Goal: Transaction & Acquisition: Purchase product/service

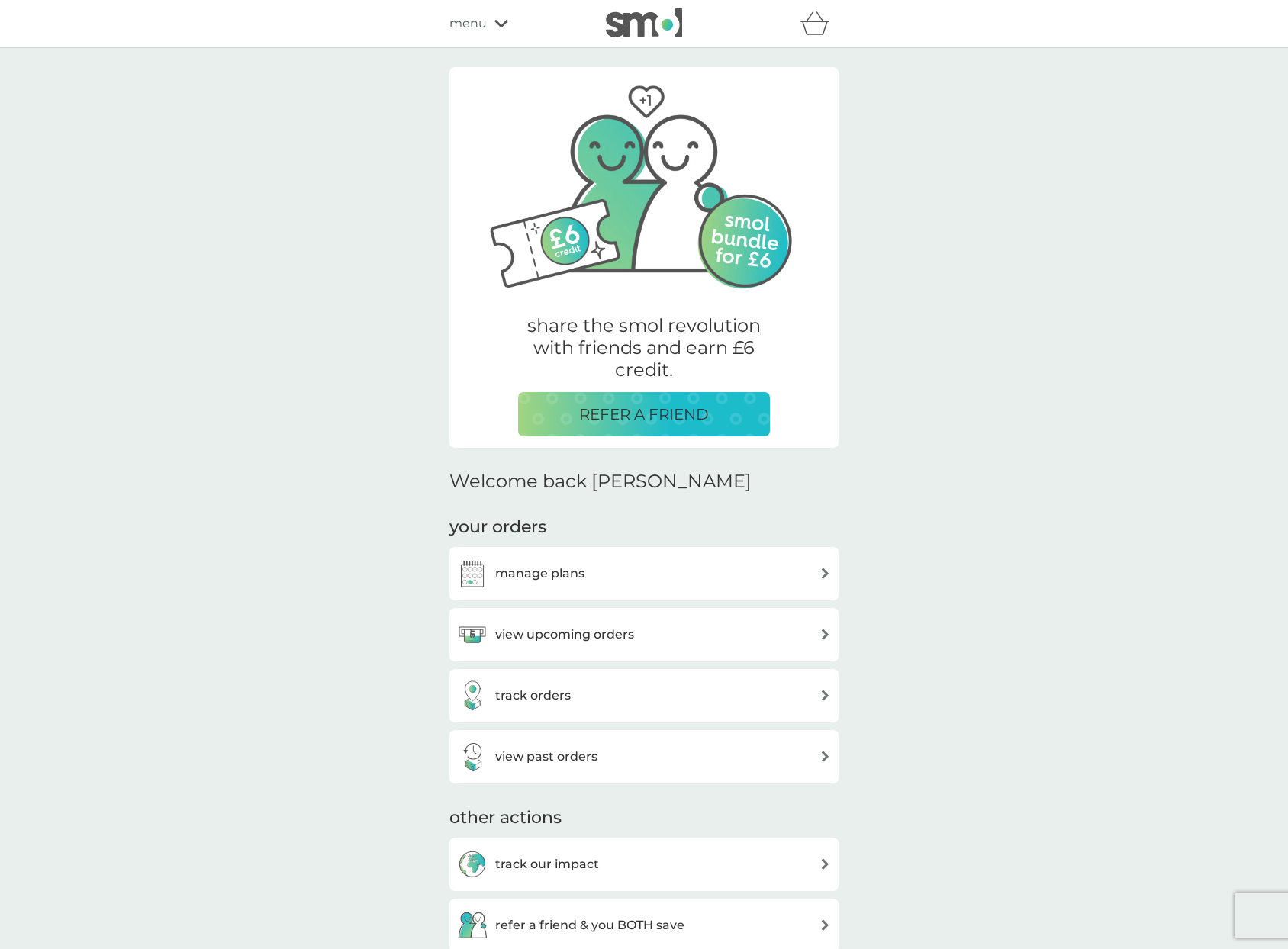
click at [535, 629] on h3 "view upcoming orders" at bounding box center [565, 634] width 139 height 20
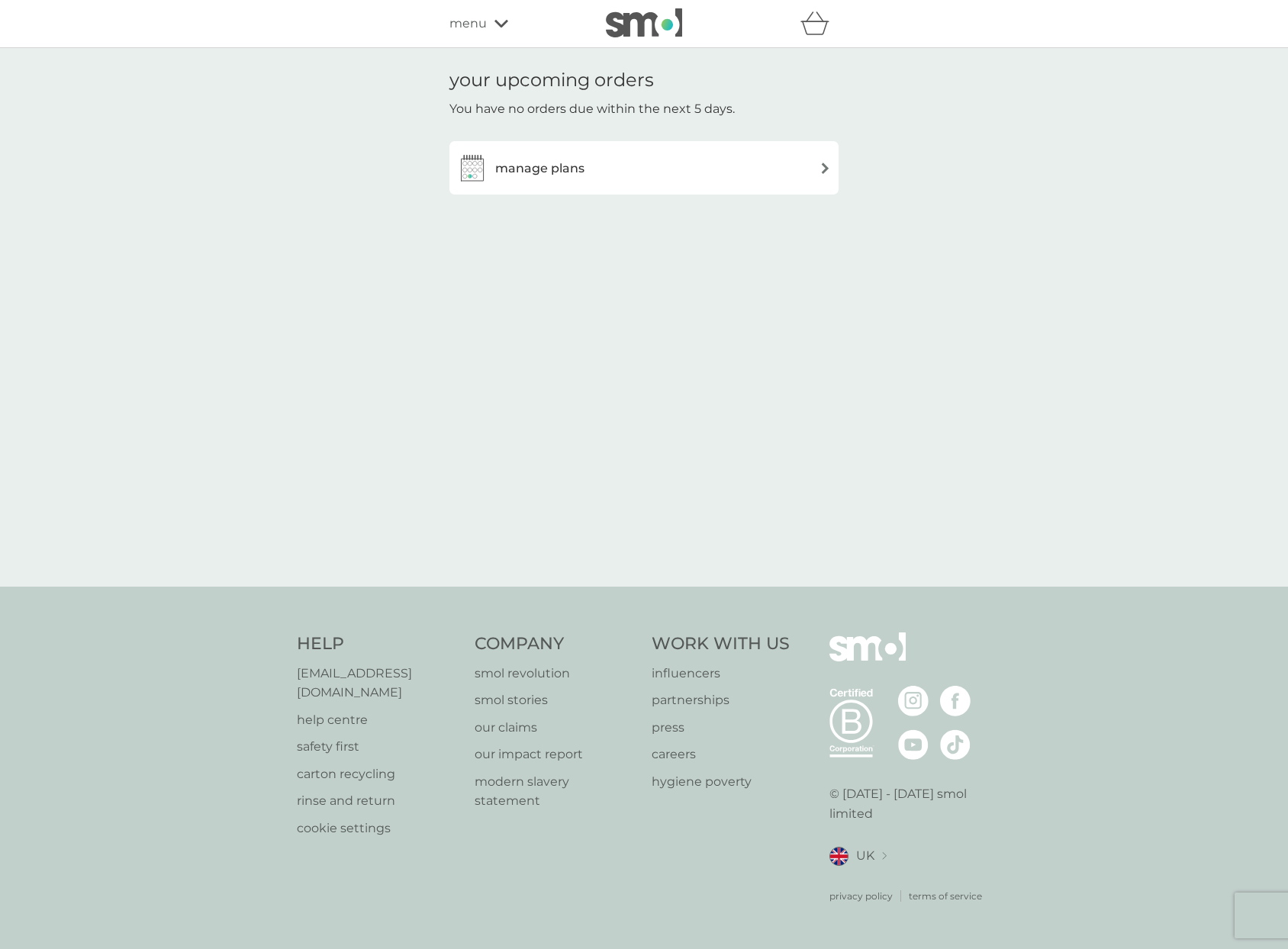
click at [826, 166] on img at bounding box center [825, 168] width 11 height 11
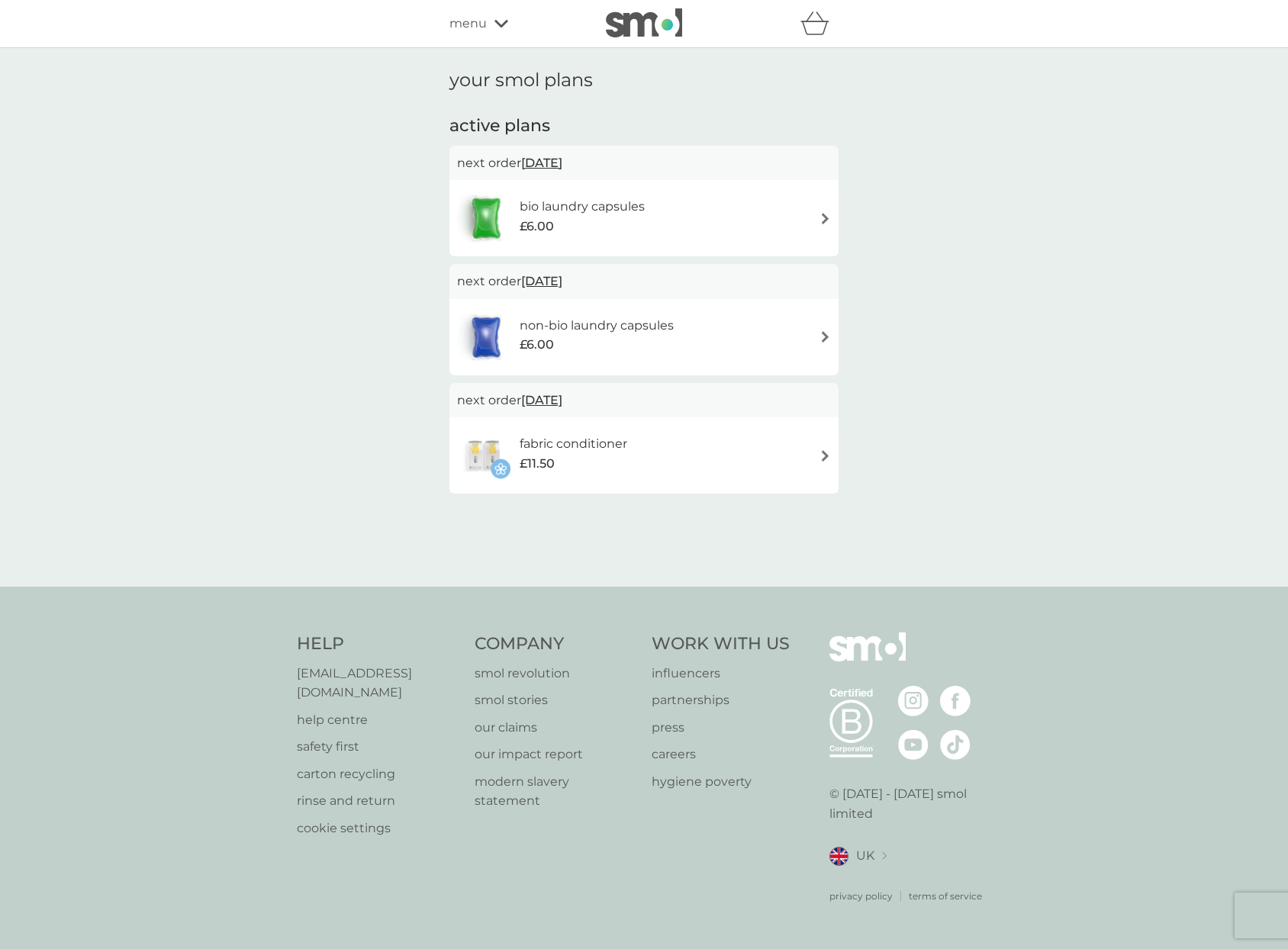
click at [827, 213] on img at bounding box center [825, 218] width 11 height 11
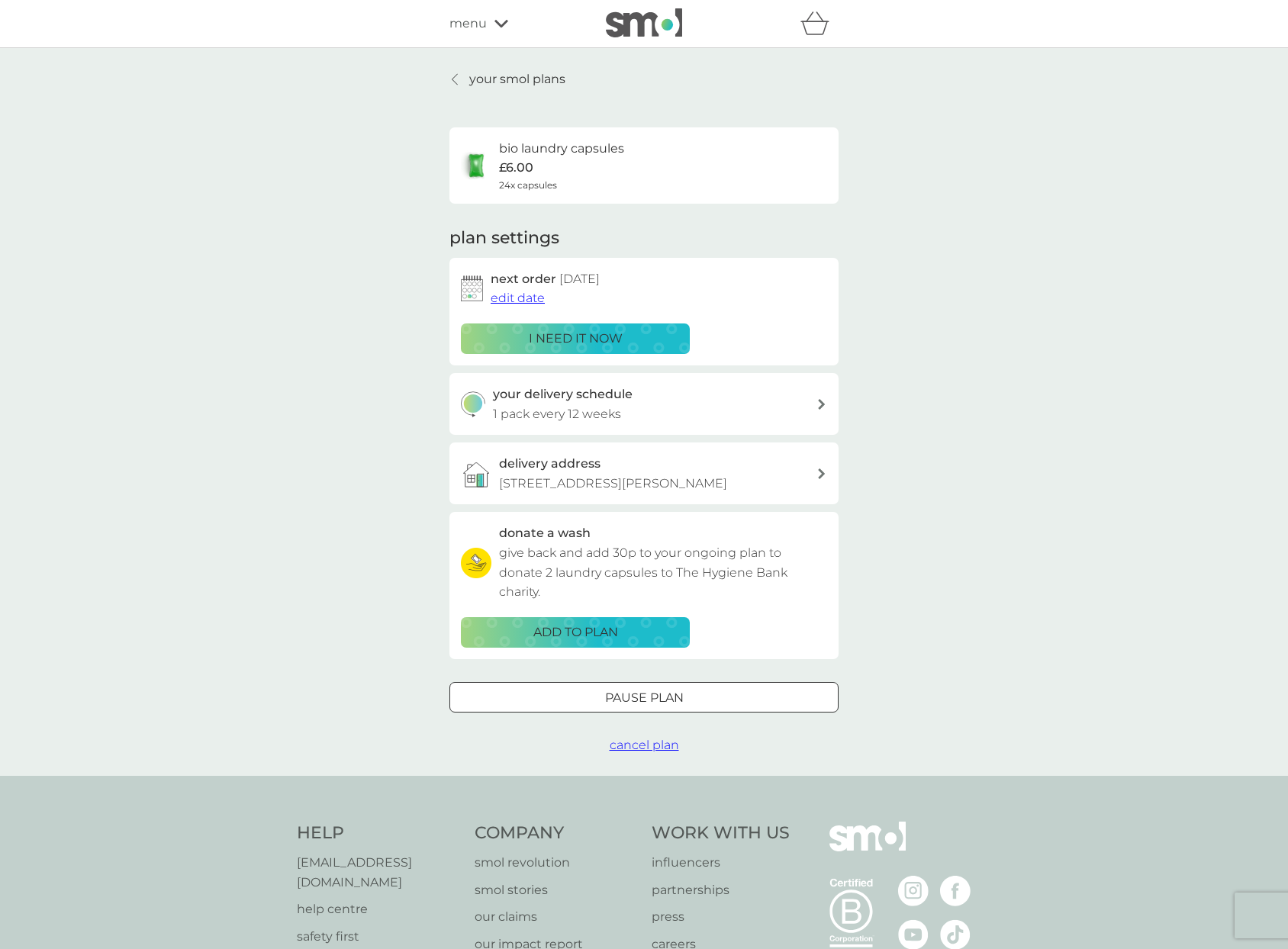
click at [560, 334] on p "i need it now" at bounding box center [576, 338] width 94 height 20
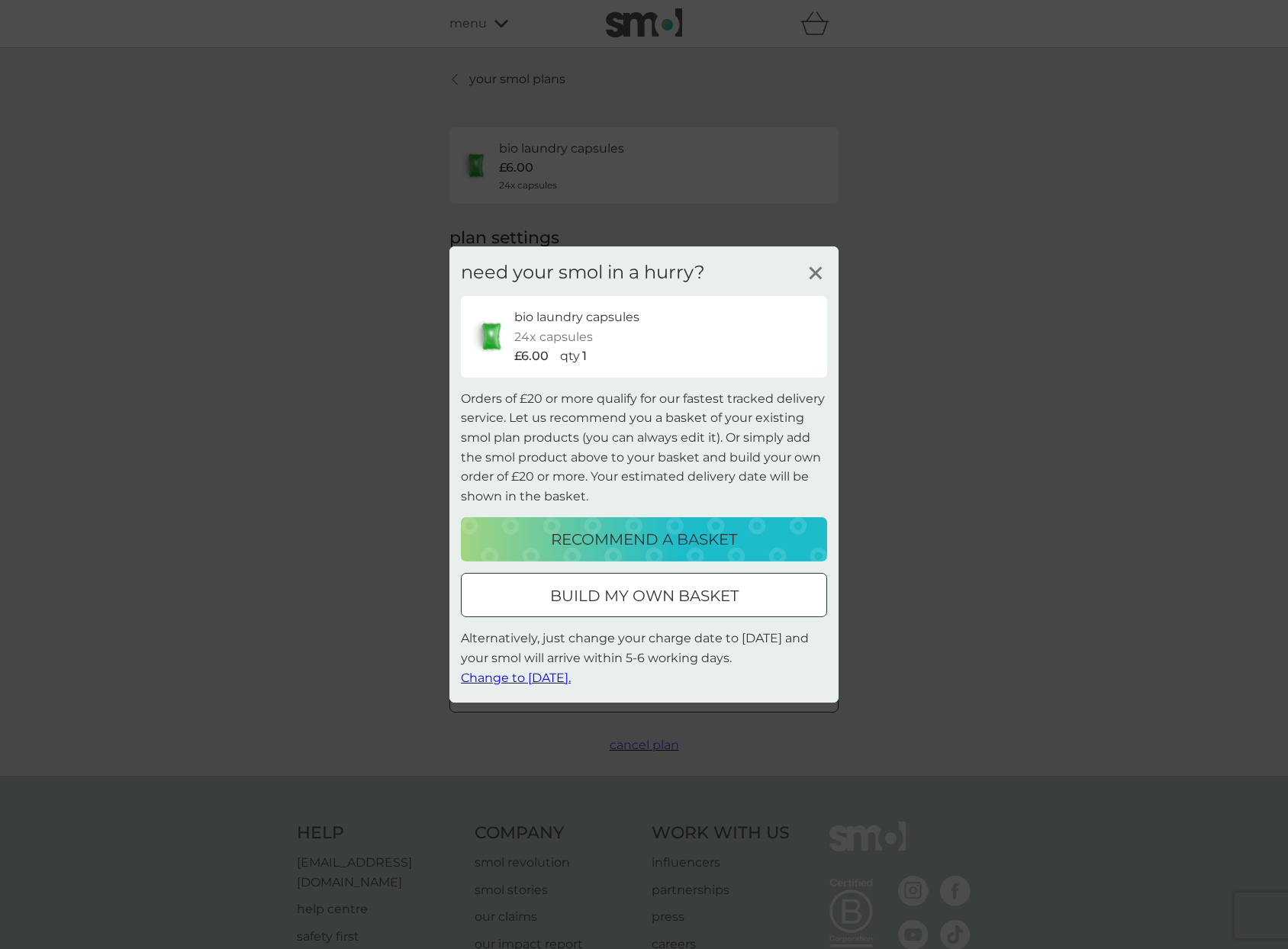
click at [578, 541] on p "recommend a basket" at bounding box center [644, 540] width 186 height 24
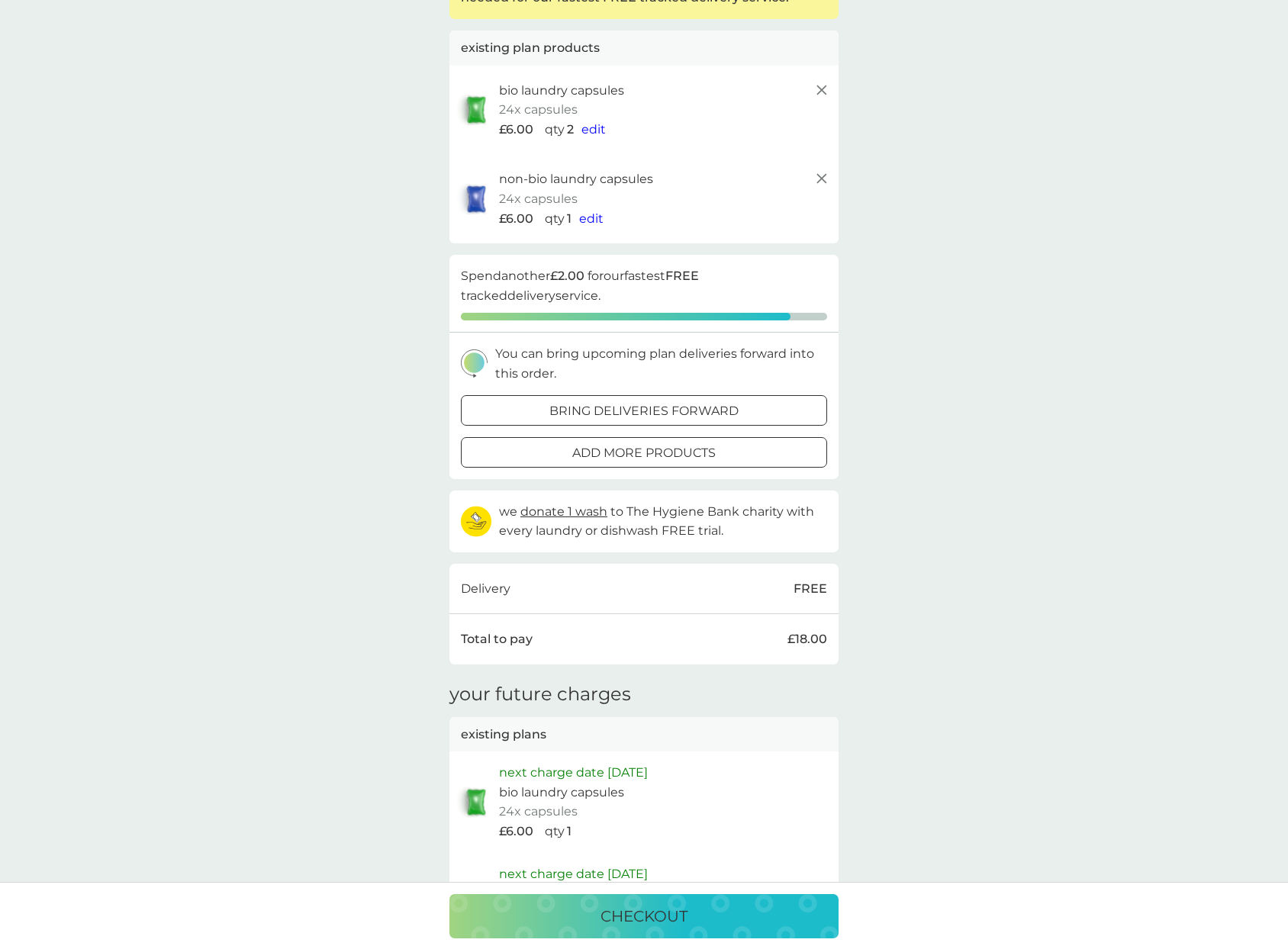
scroll to position [20, 0]
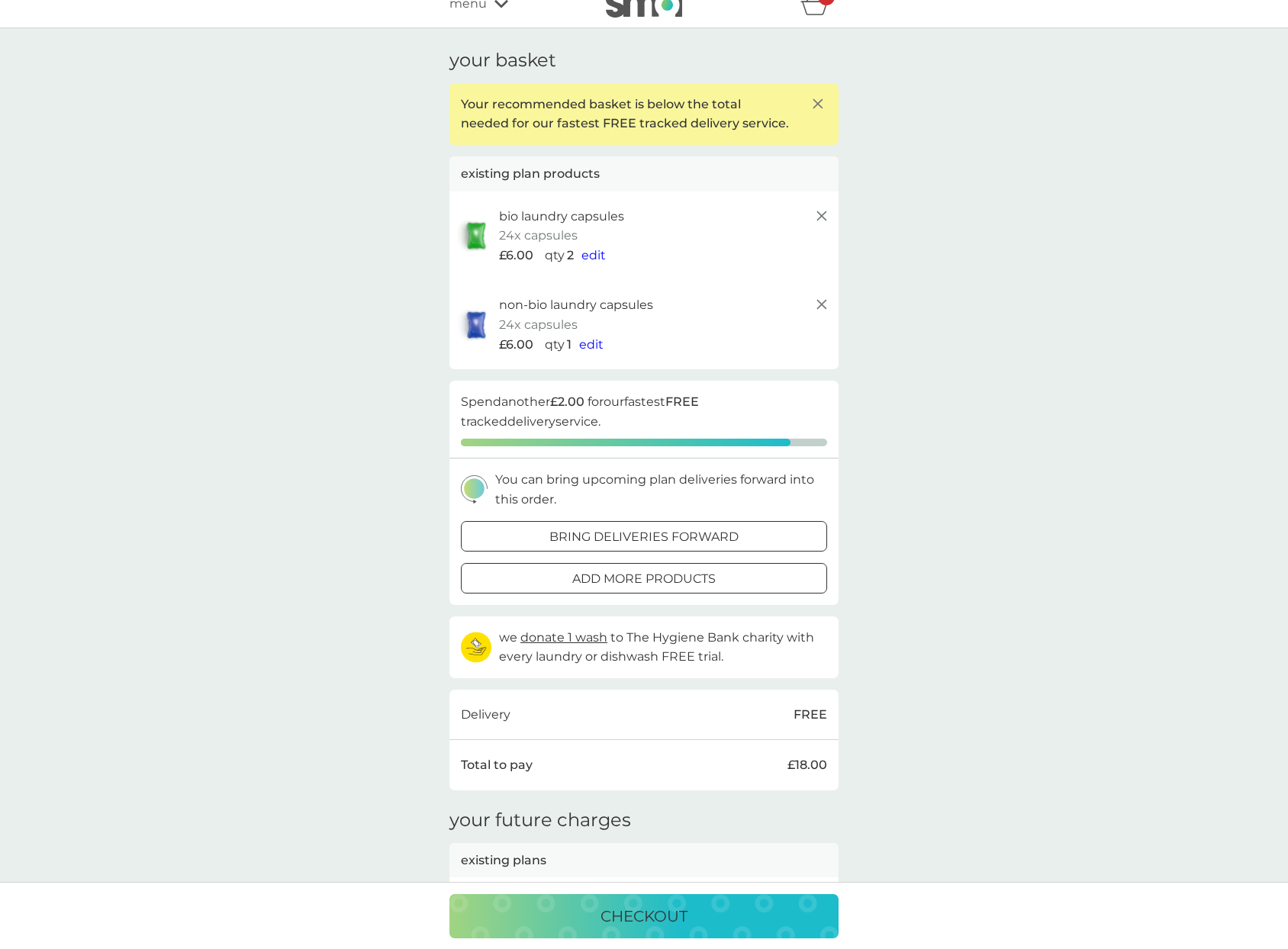
click at [589, 340] on span "edit" at bounding box center [591, 344] width 24 height 15
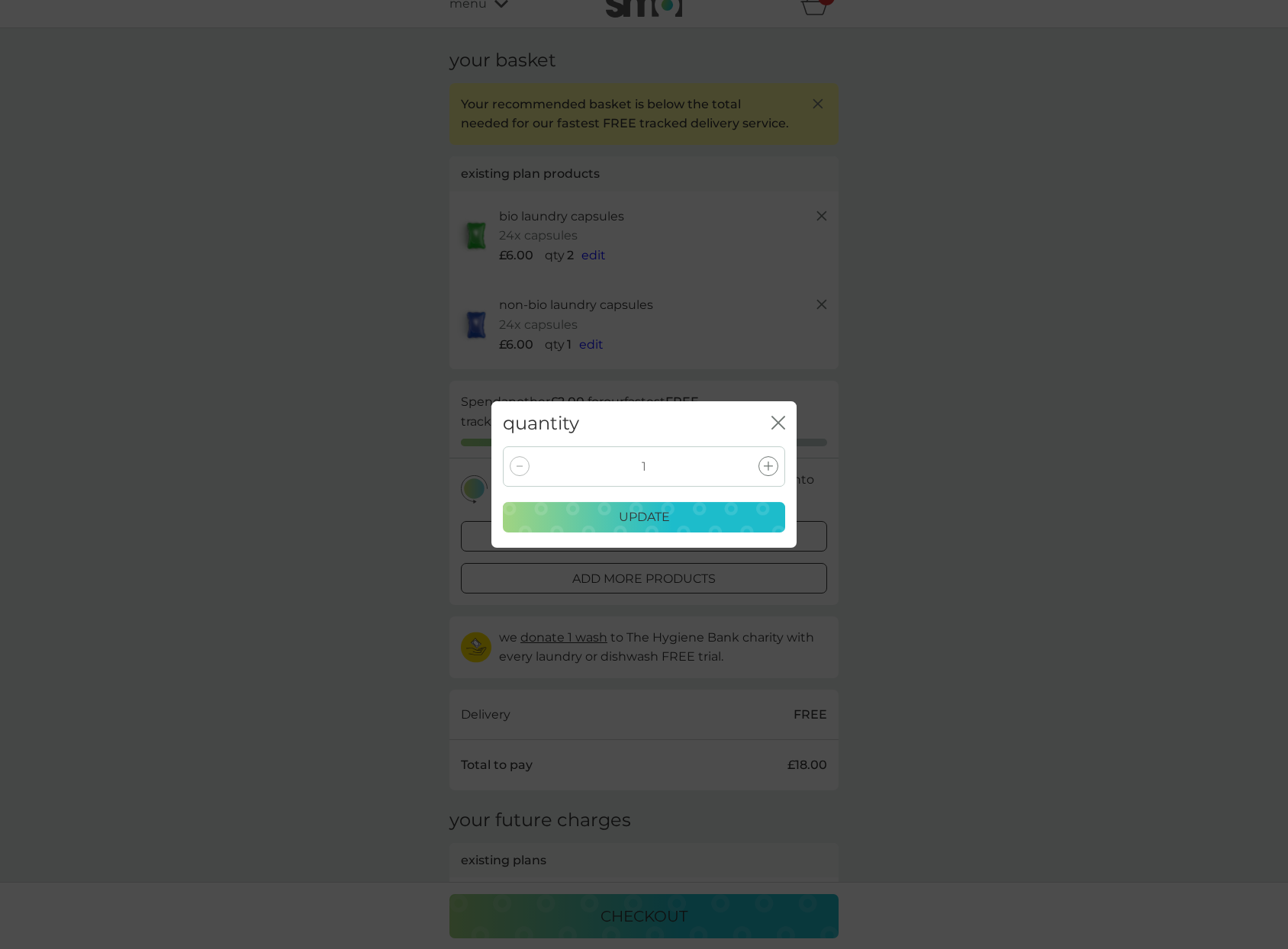
click at [767, 465] on icon at bounding box center [768, 466] width 10 height 10
click at [649, 516] on p "update" at bounding box center [644, 517] width 51 height 20
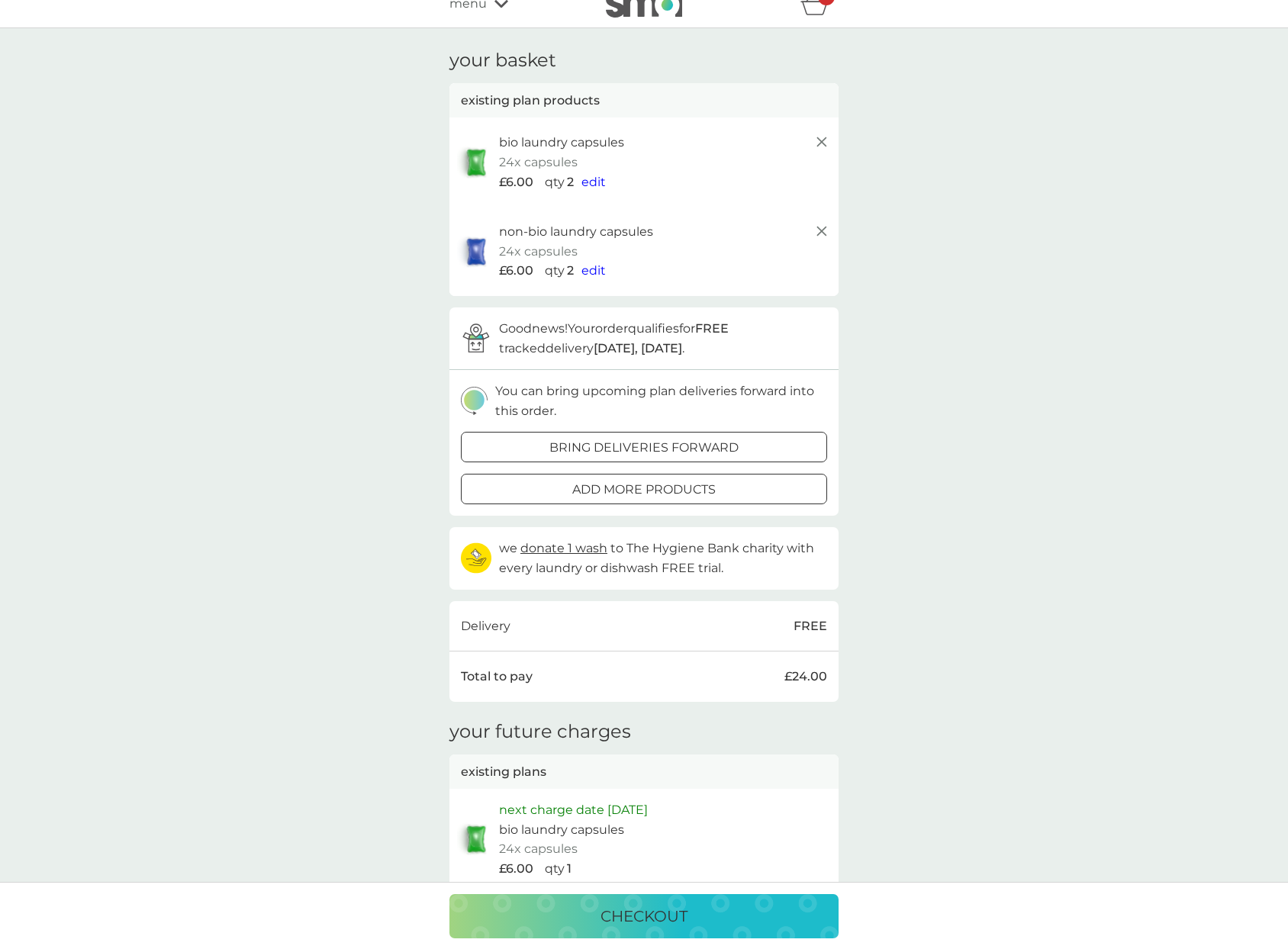
click at [639, 914] on p "checkout" at bounding box center [644, 917] width 87 height 24
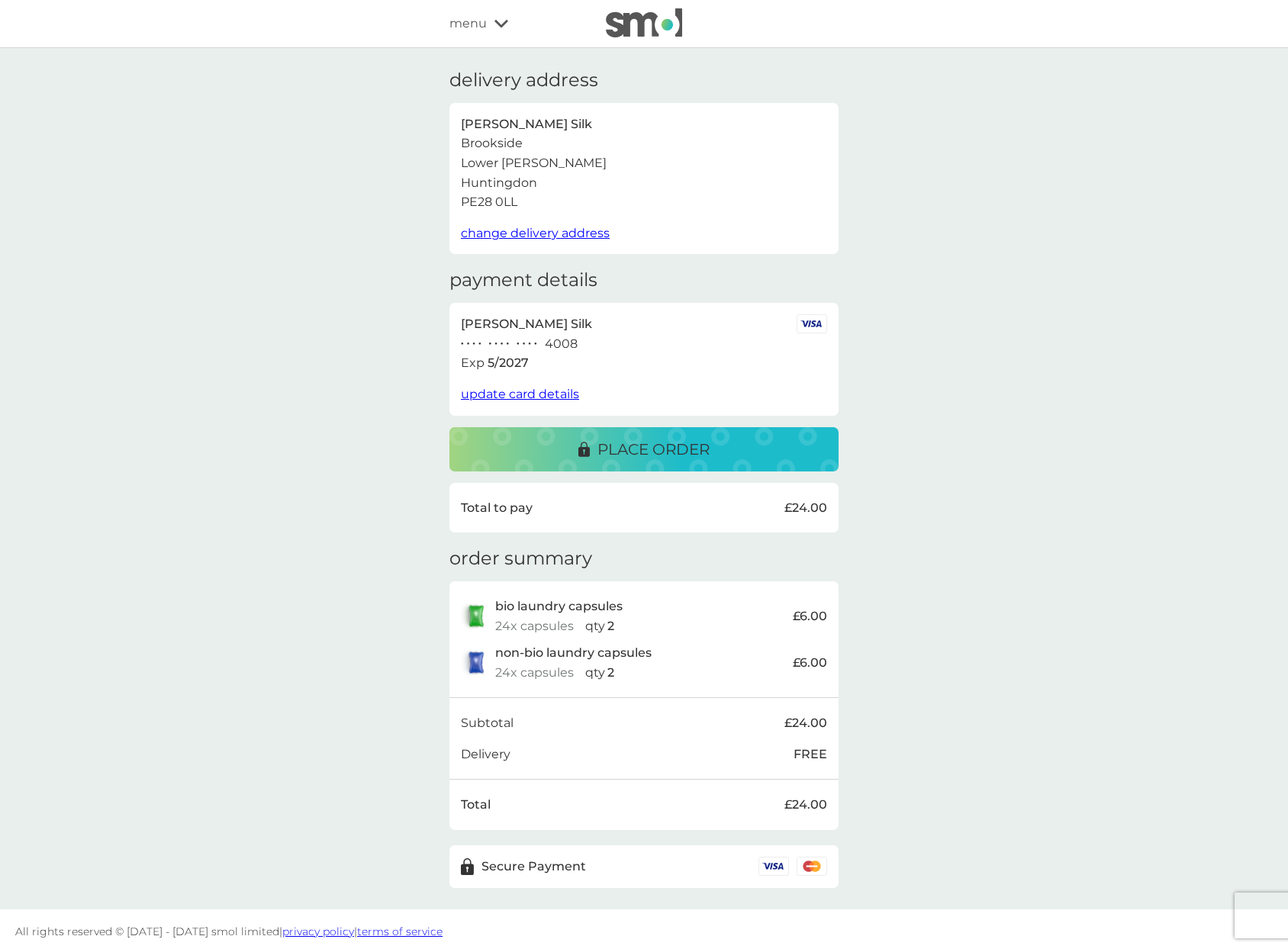
click at [611, 442] on p "place order" at bounding box center [654, 449] width 112 height 24
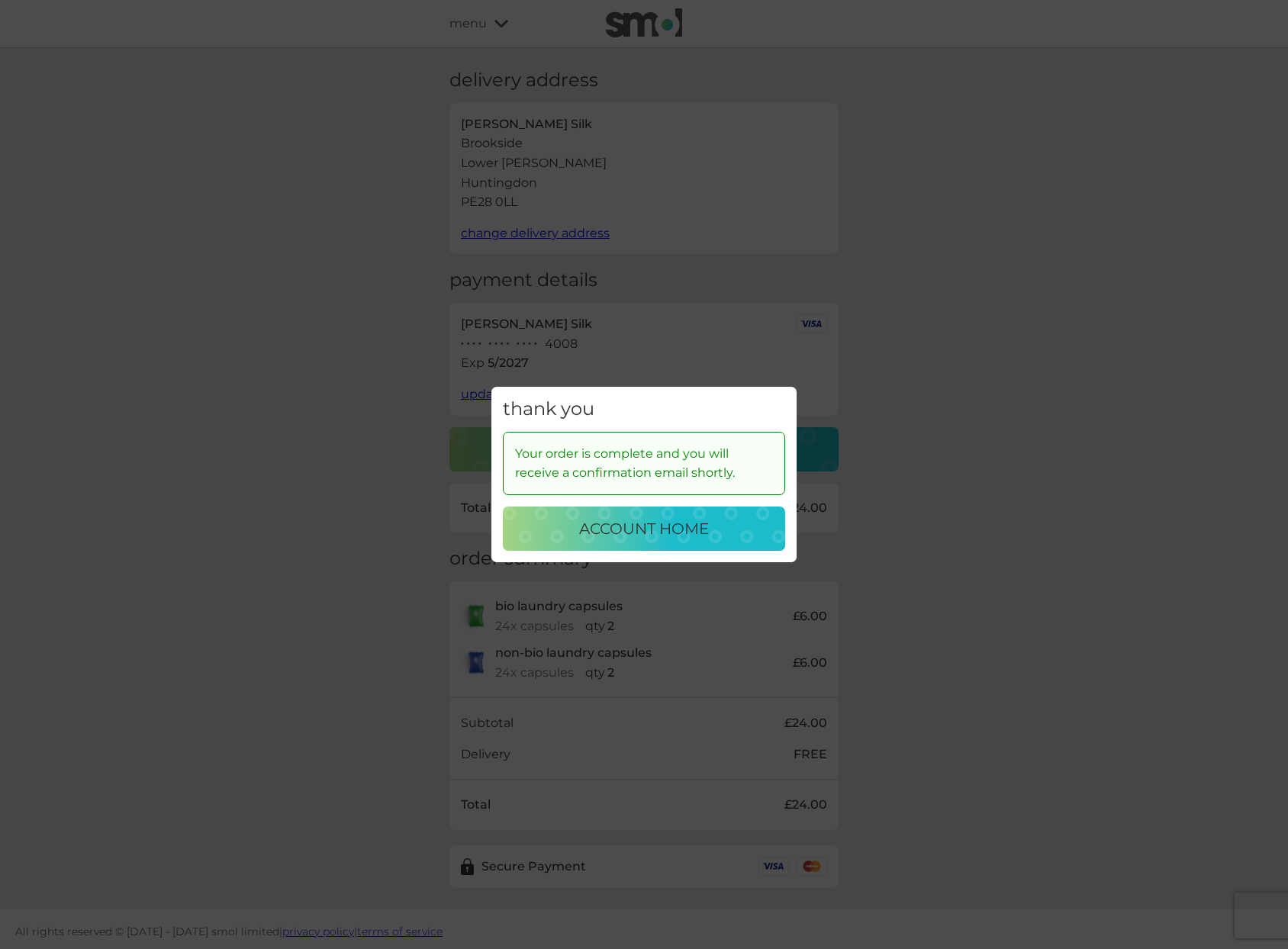
click at [645, 531] on p "account home" at bounding box center [643, 528] width 129 height 24
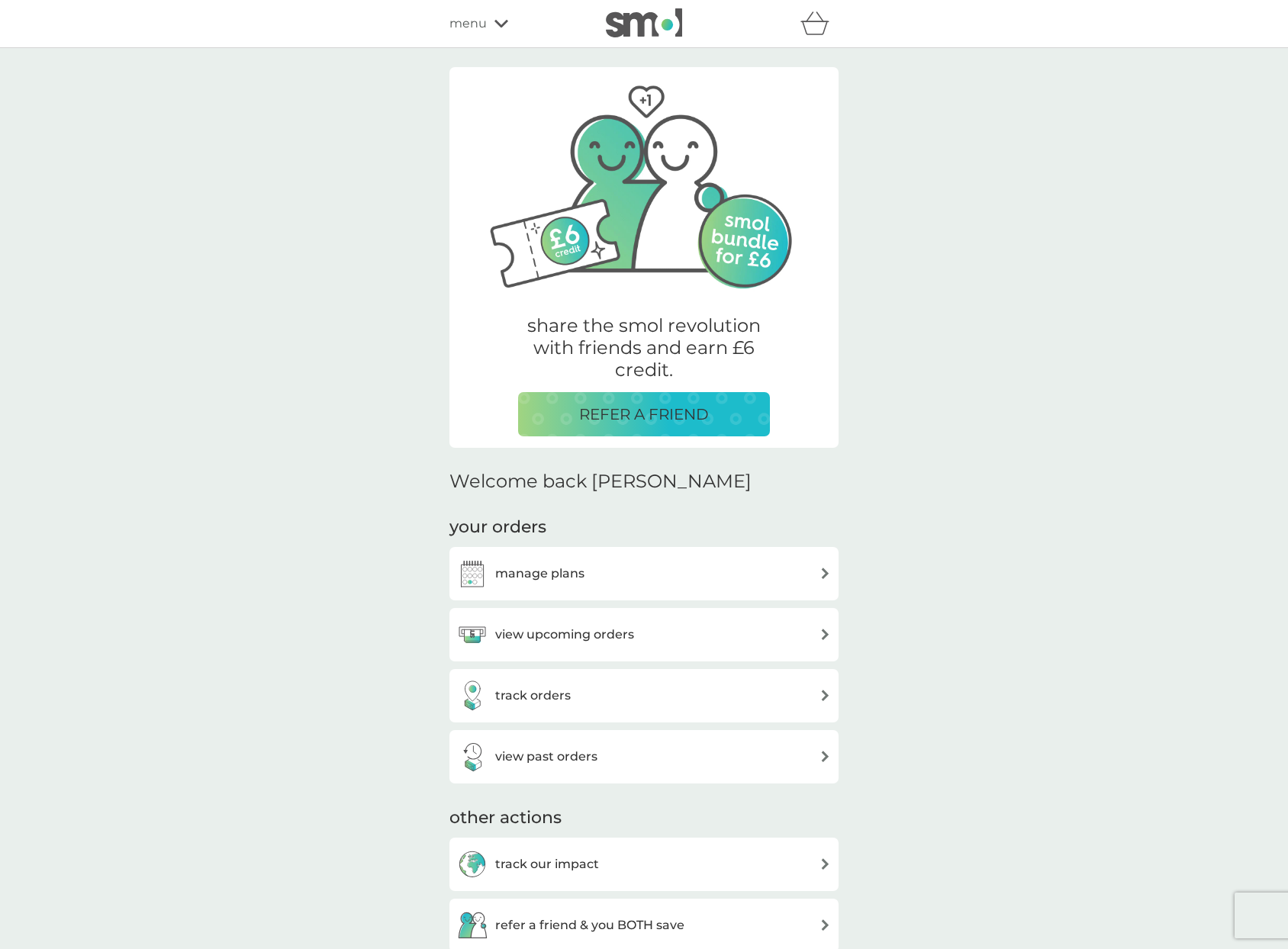
click at [500, 17] on div "menu" at bounding box center [514, 23] width 129 height 20
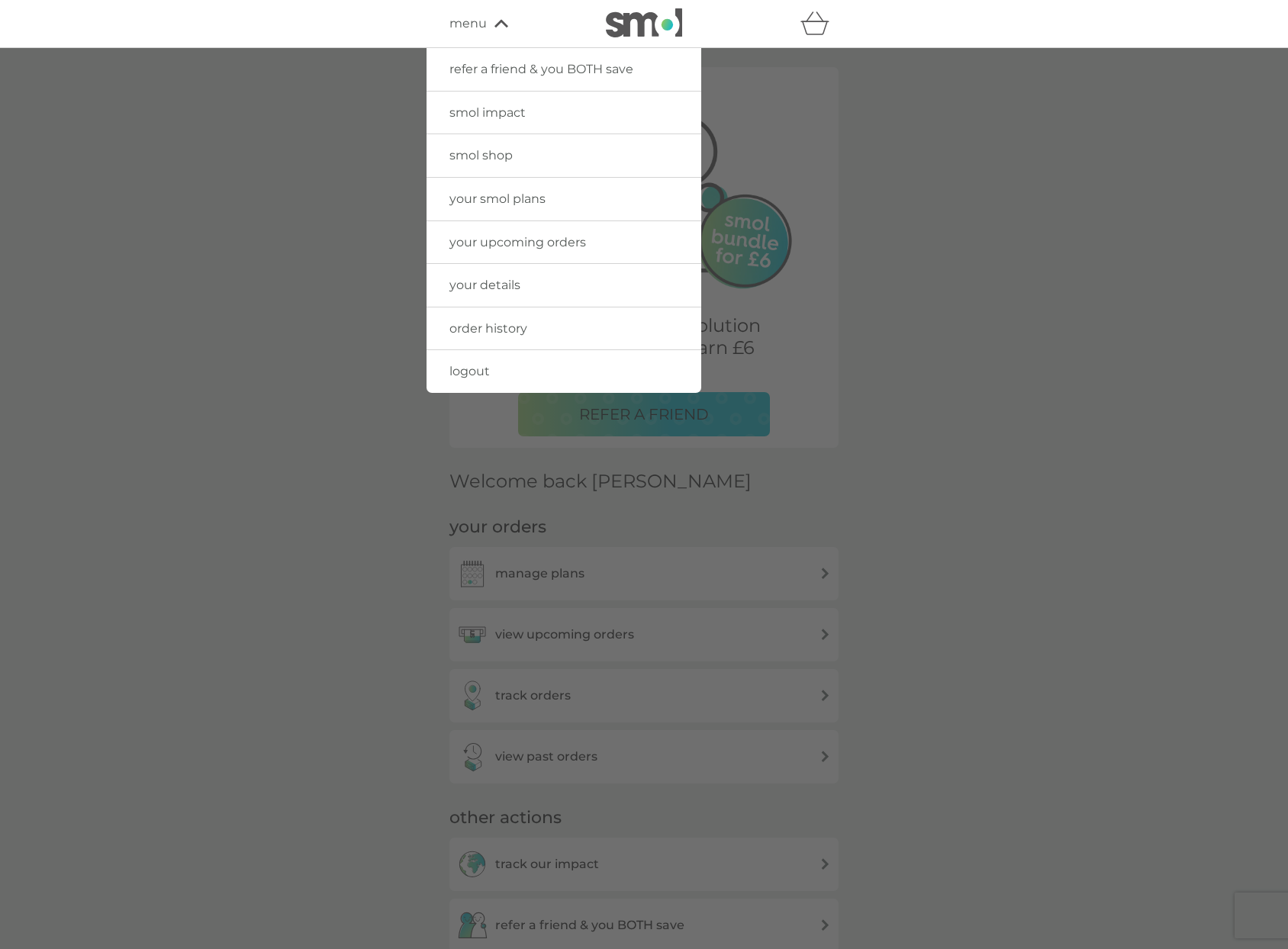
click at [467, 366] on span "logout" at bounding box center [469, 371] width 41 height 15
